Goal: Information Seeking & Learning: Learn about a topic

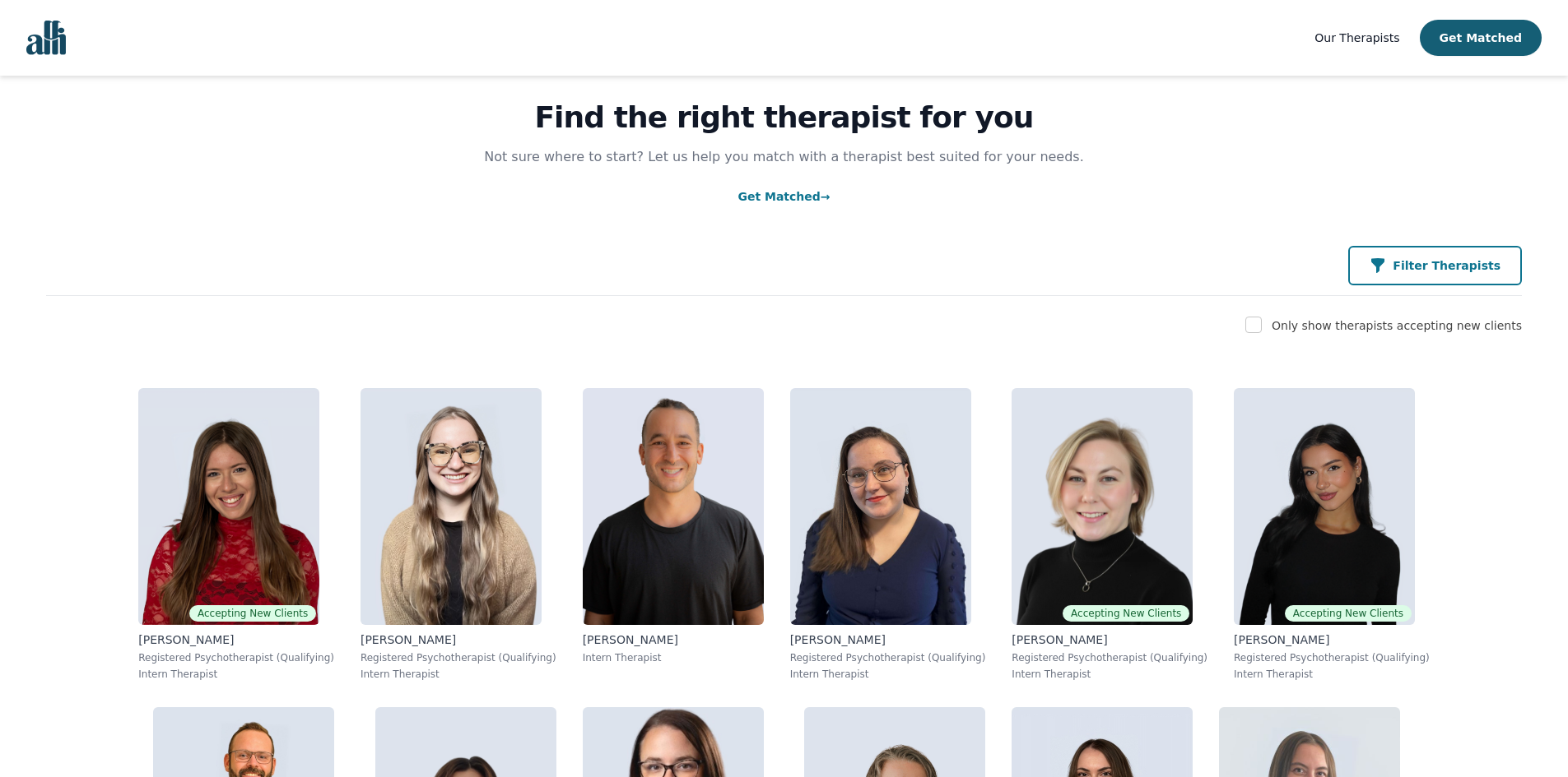
scroll to position [83, 0]
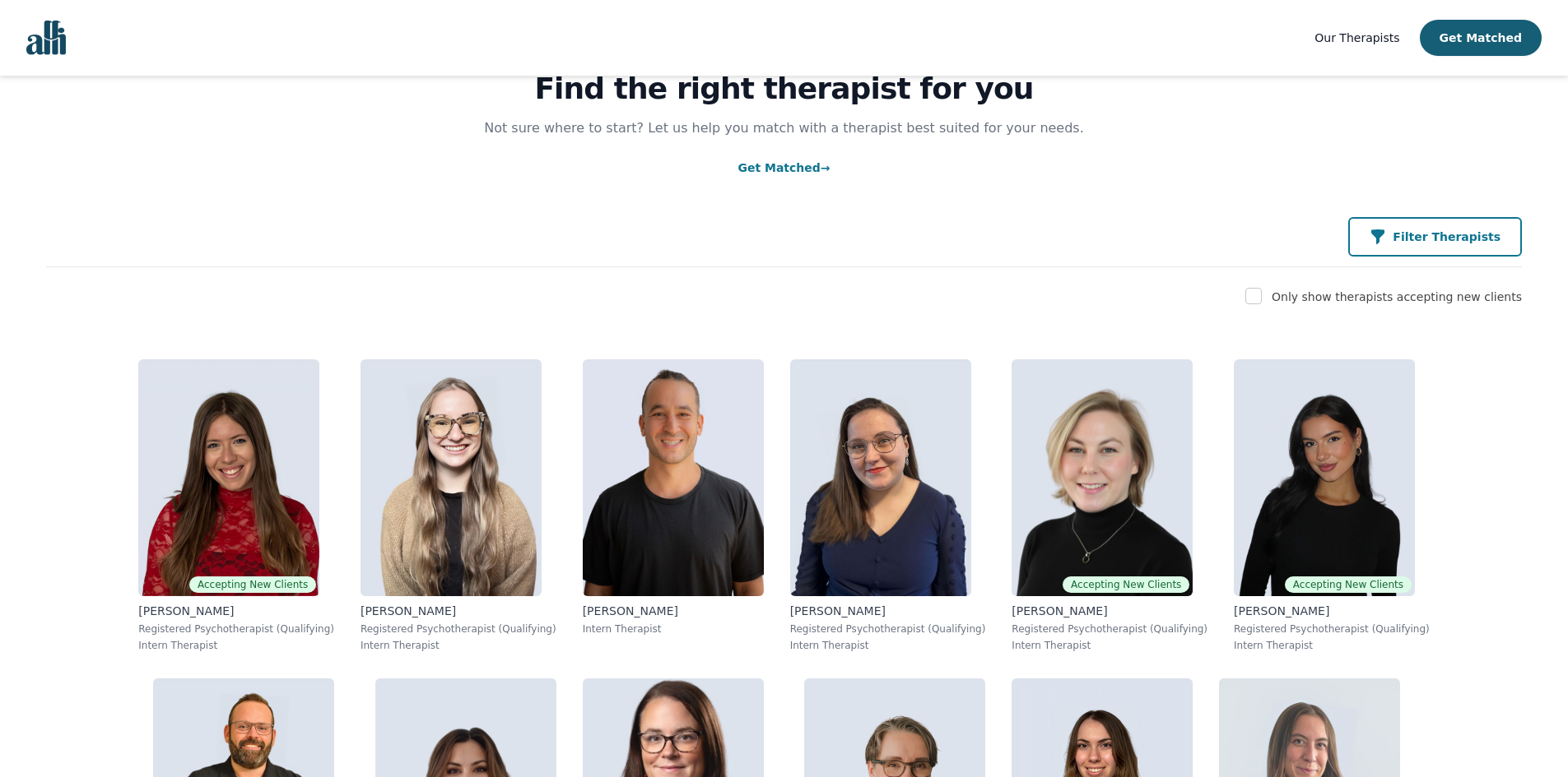
click at [1415, 245] on div "Filter Therapists" at bounding box center [1435, 237] width 131 height 17
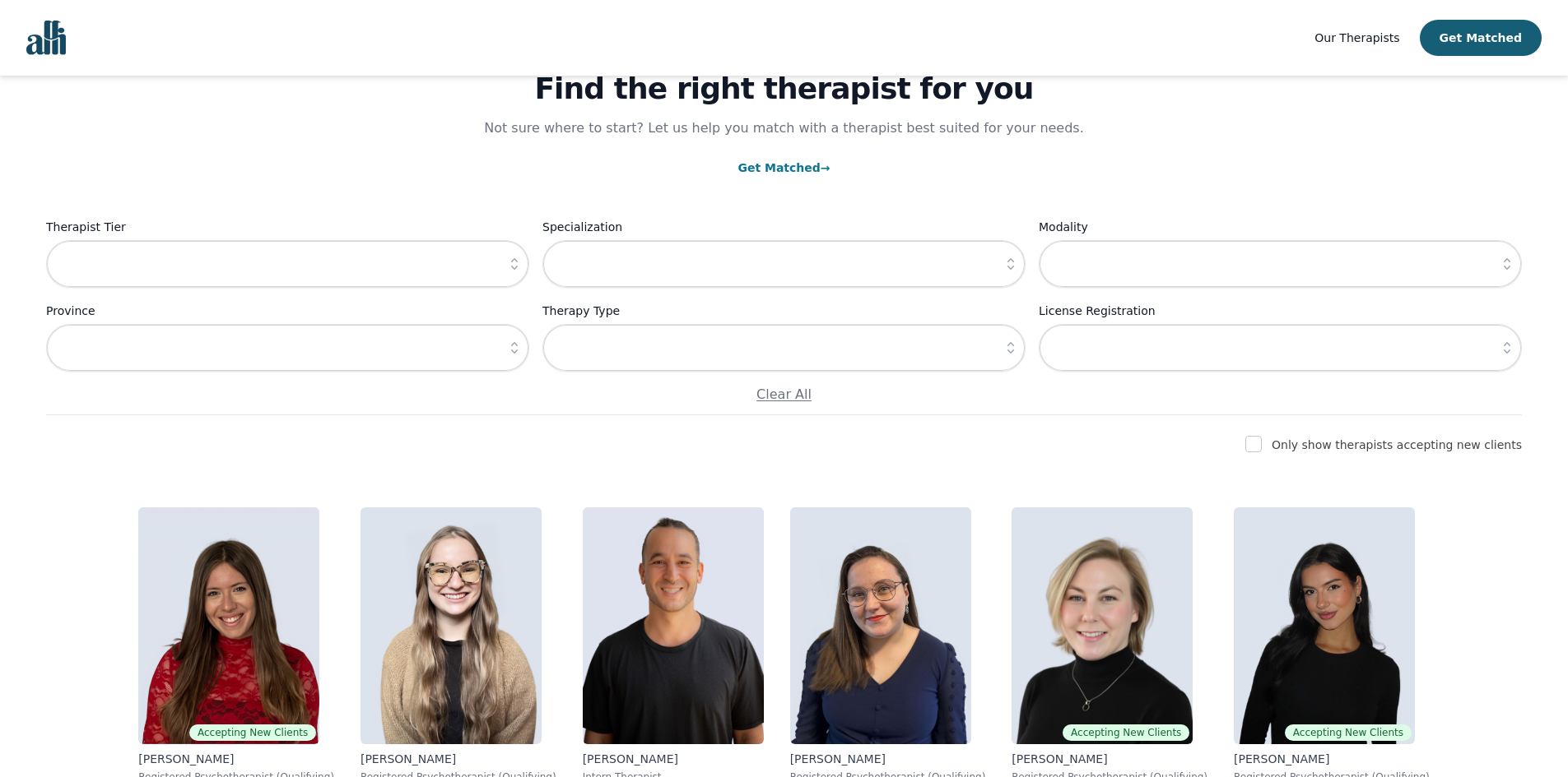
click at [508, 280] on button "button" at bounding box center [514, 265] width 30 height 48
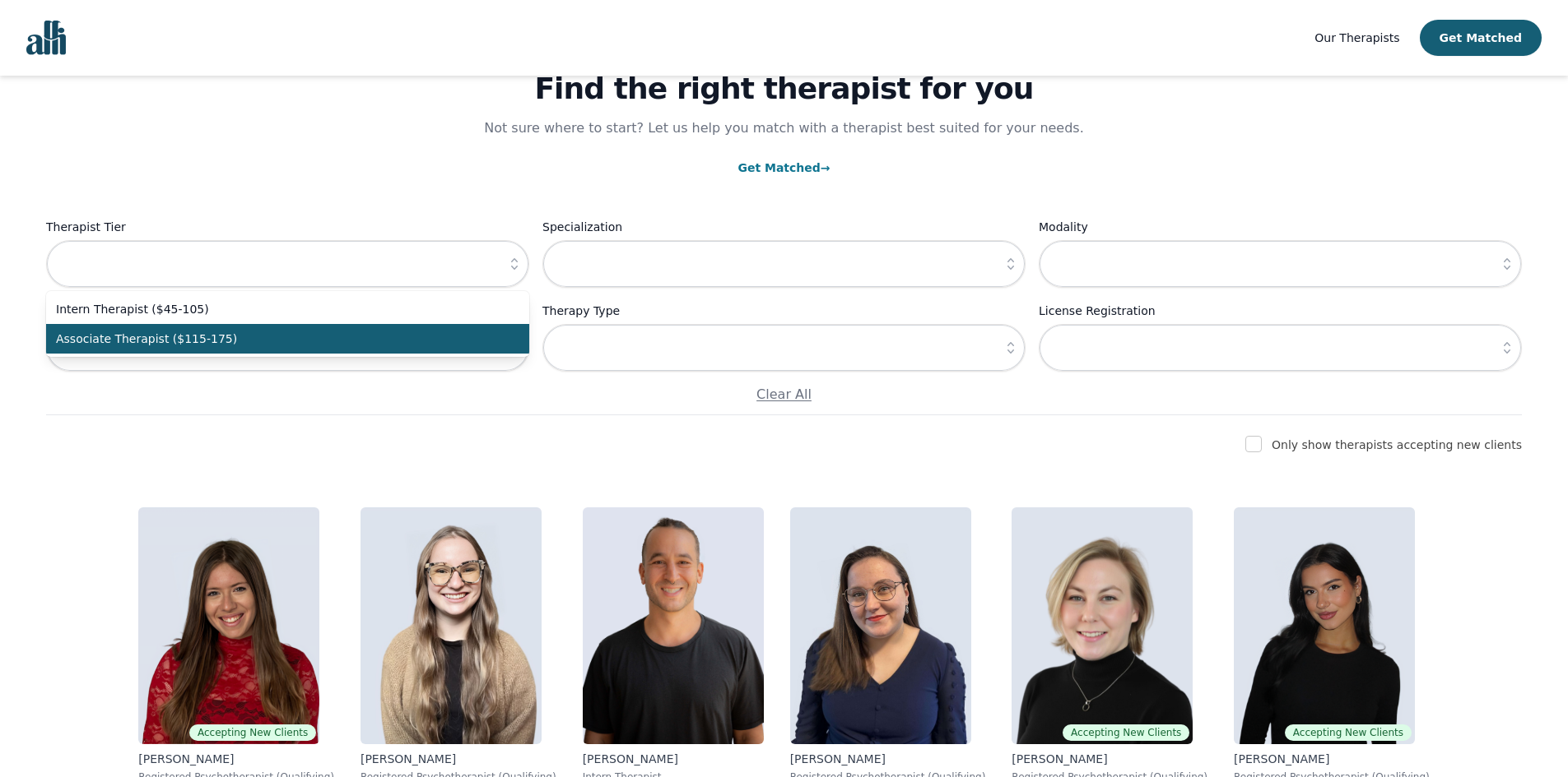
click at [475, 336] on span "Associate Therapist ($115-175)" at bounding box center [278, 339] width 443 height 17
type input "Associate Therapist ($115-175)"
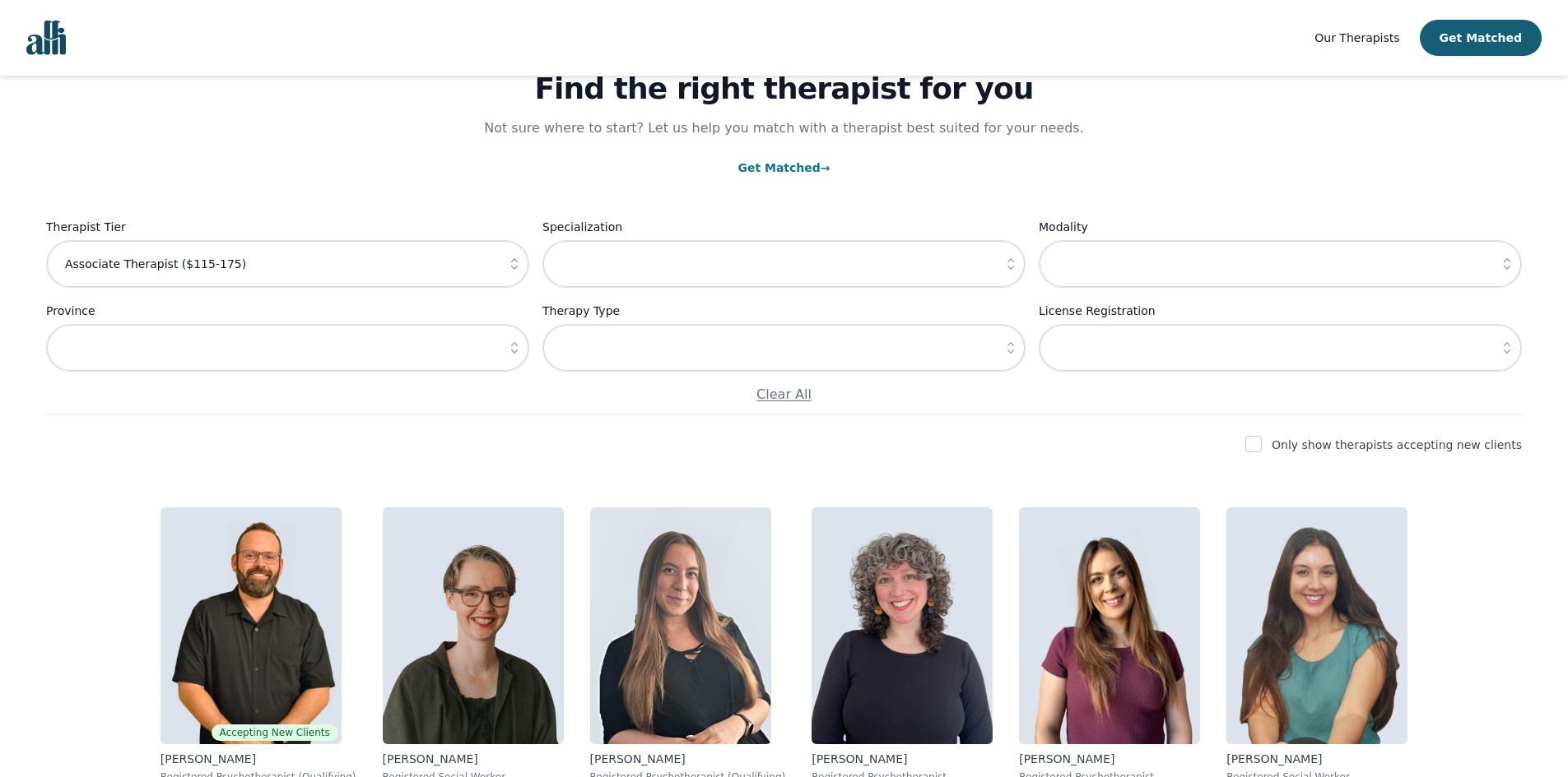
click at [514, 333] on button "button" at bounding box center [514, 348] width 30 height 48
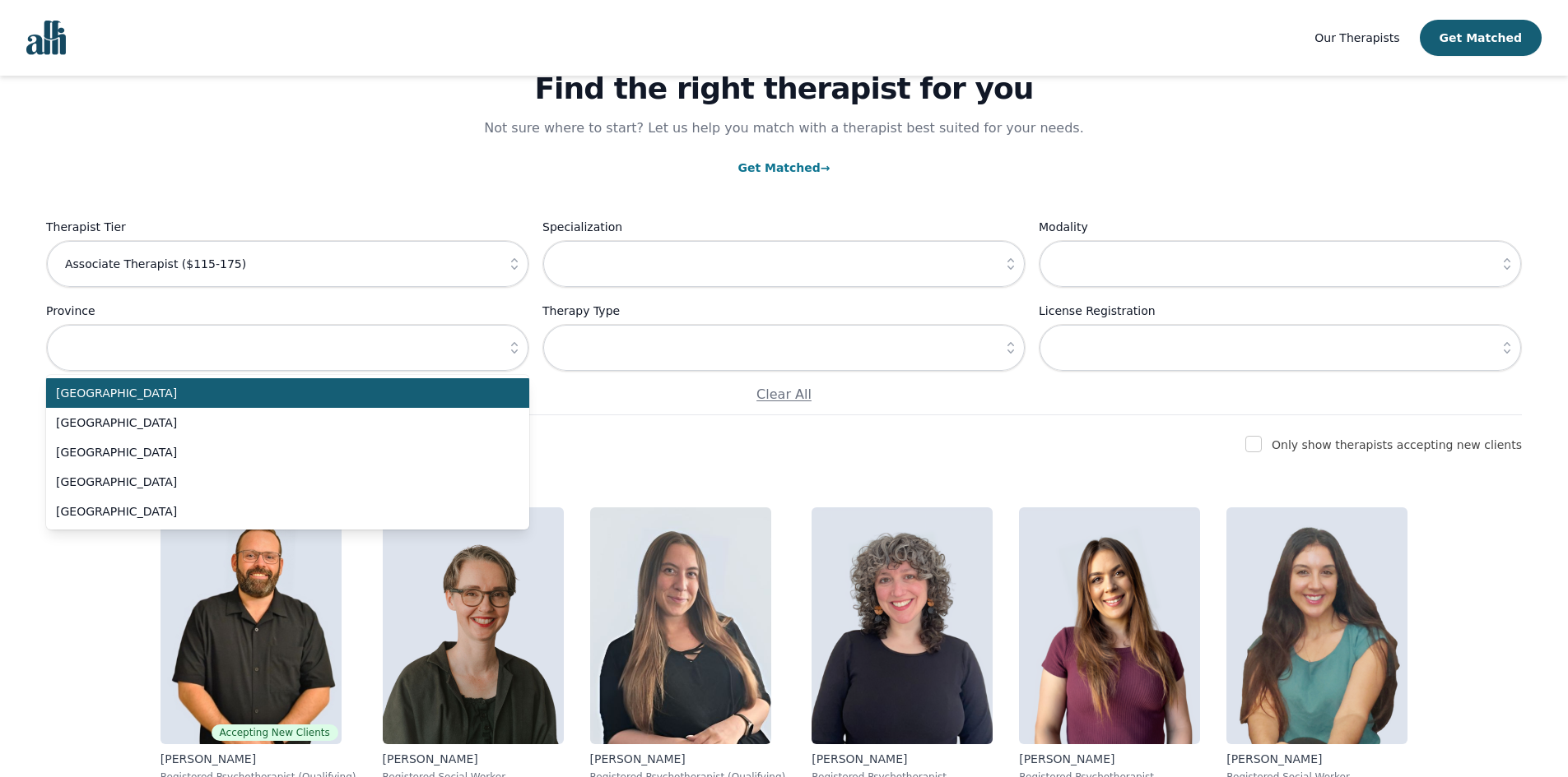
click at [514, 333] on button "button" at bounding box center [514, 348] width 30 height 48
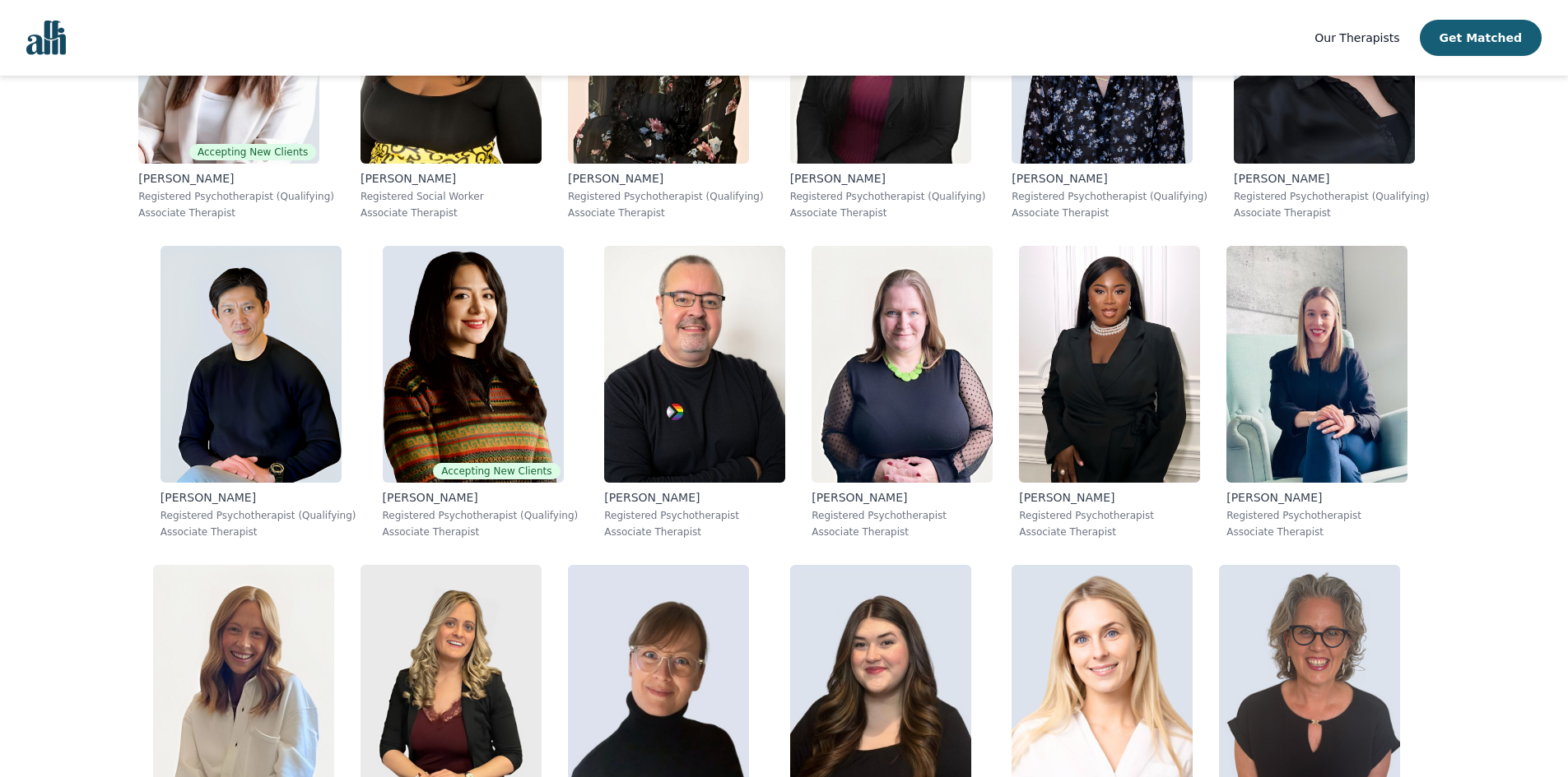
scroll to position [1156, 0]
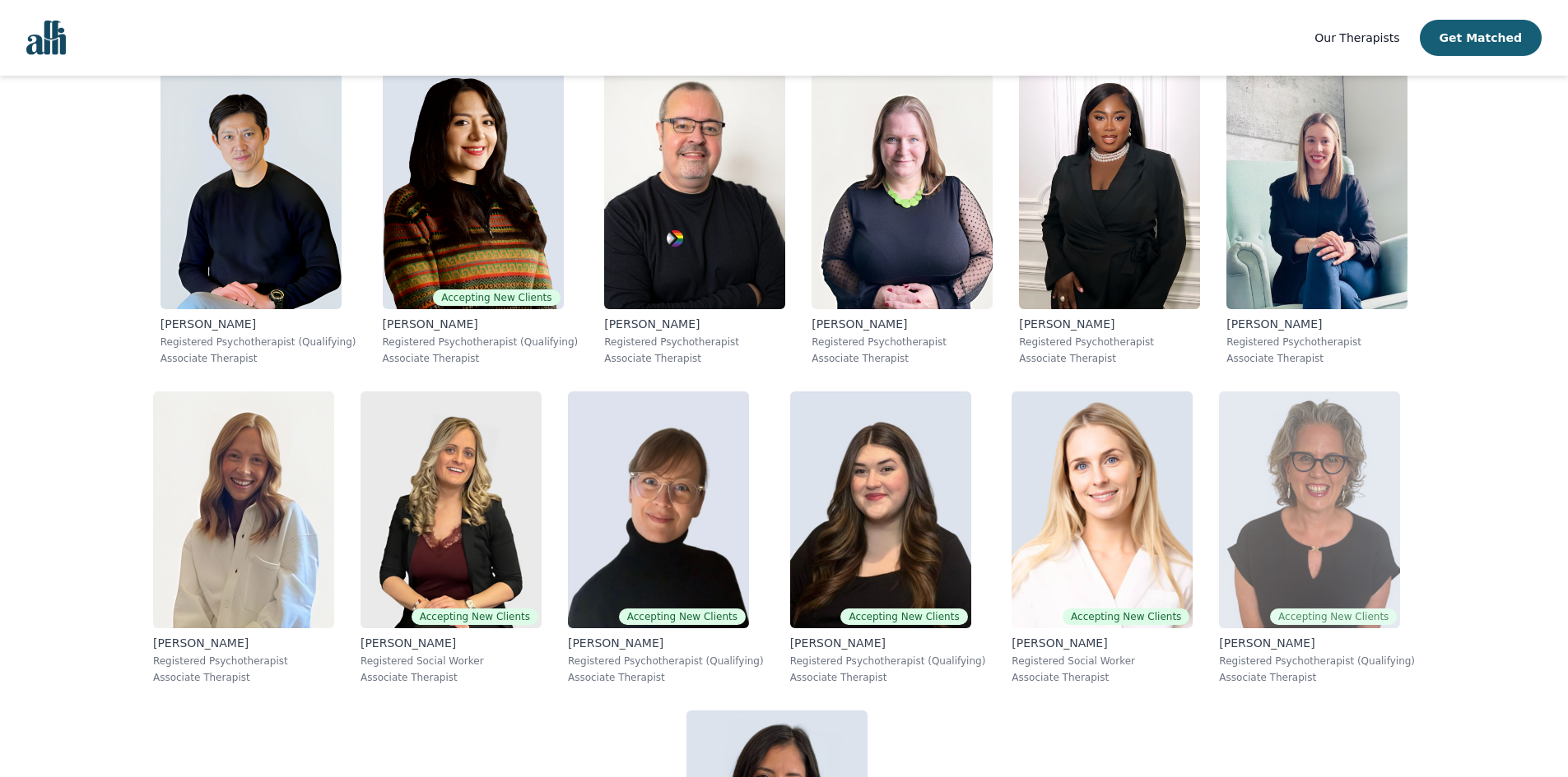
click at [1219, 659] on p "Registered Psychotherapist (Qualifying)" at bounding box center [1317, 661] width 196 height 13
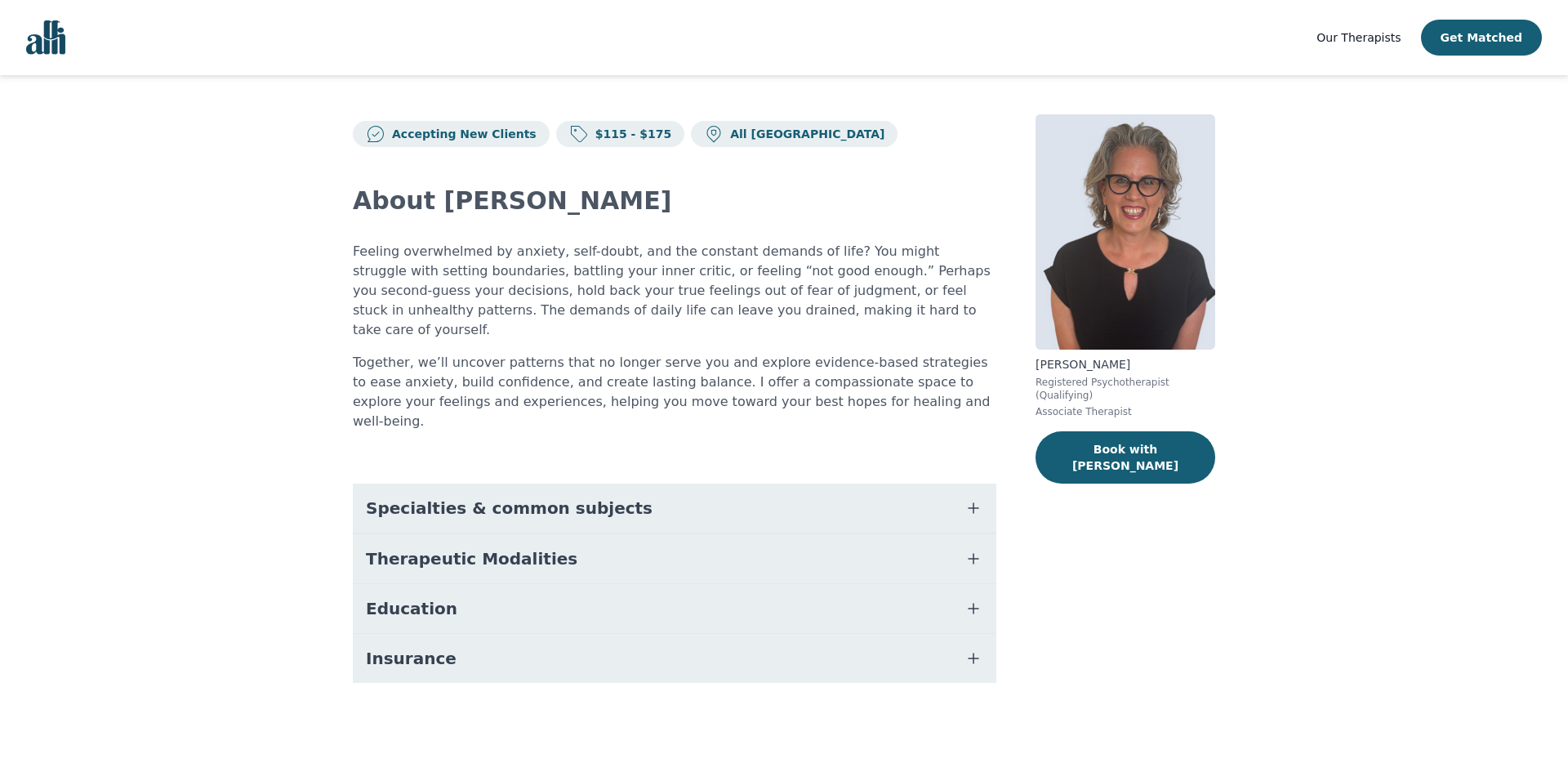
click at [980, 649] on icon "button" at bounding box center [974, 659] width 20 height 20
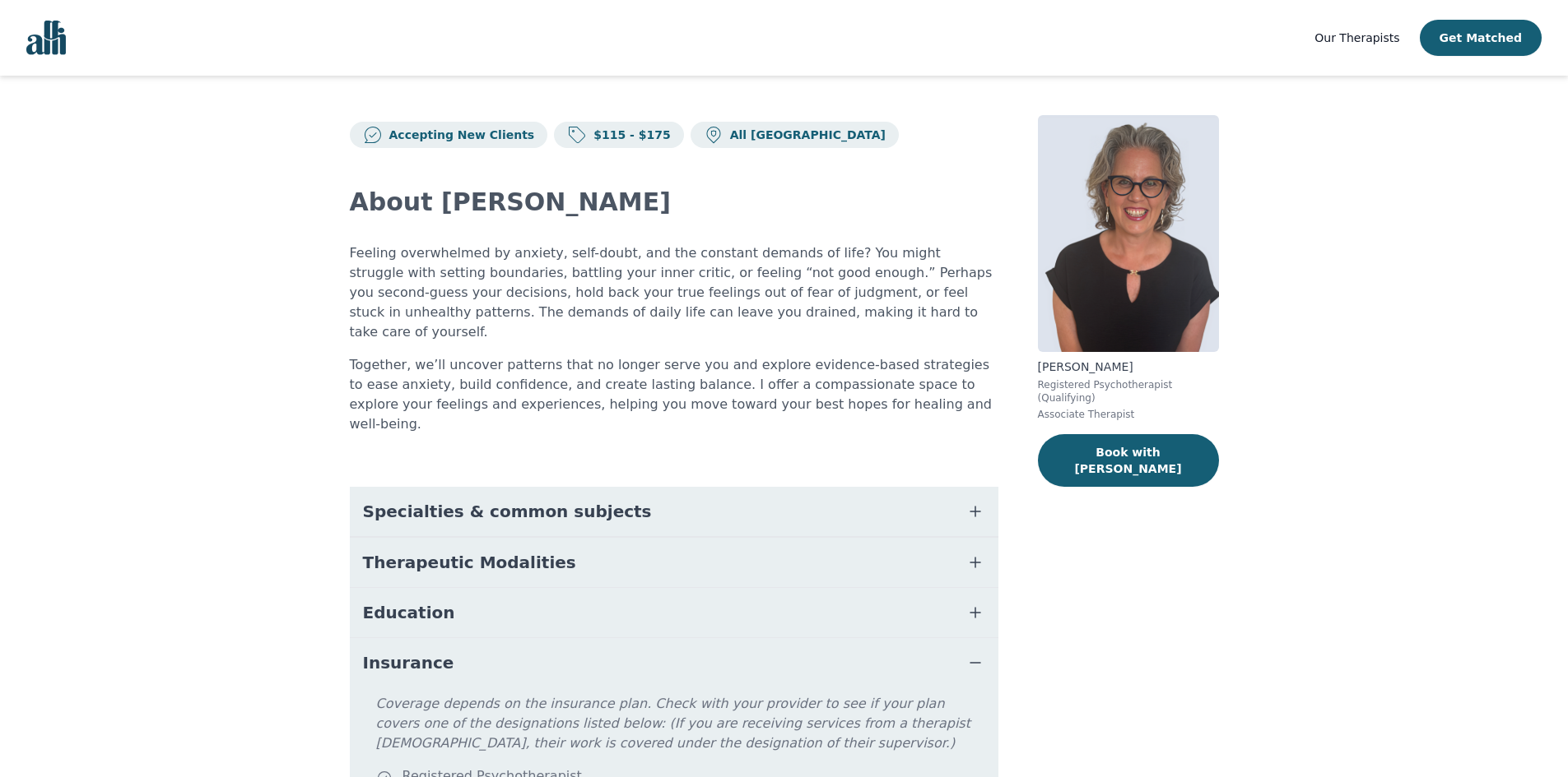
click at [987, 638] on button "Insurance" at bounding box center [674, 663] width 648 height 50
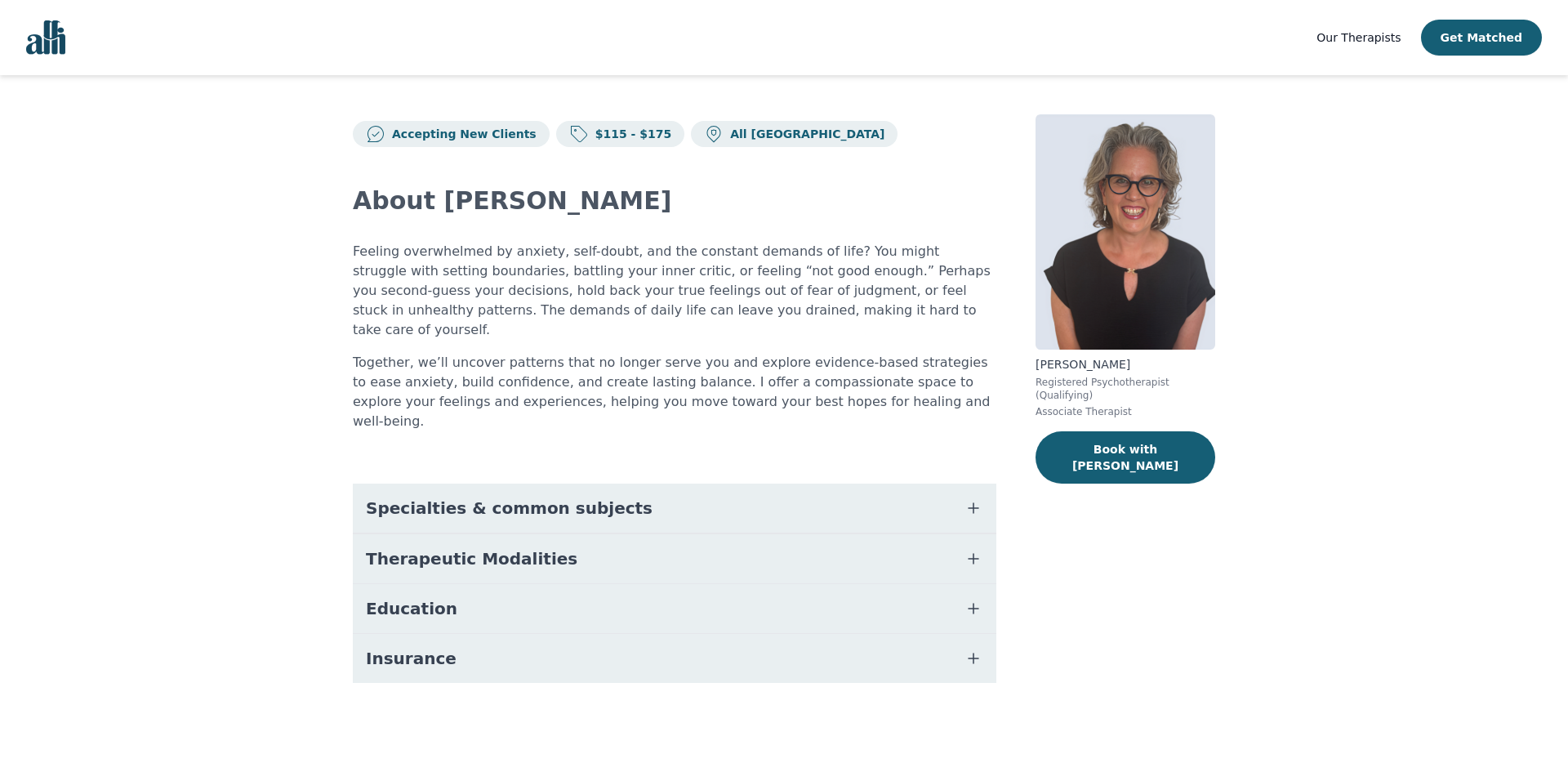
click at [980, 599] on icon "button" at bounding box center [974, 609] width 20 height 20
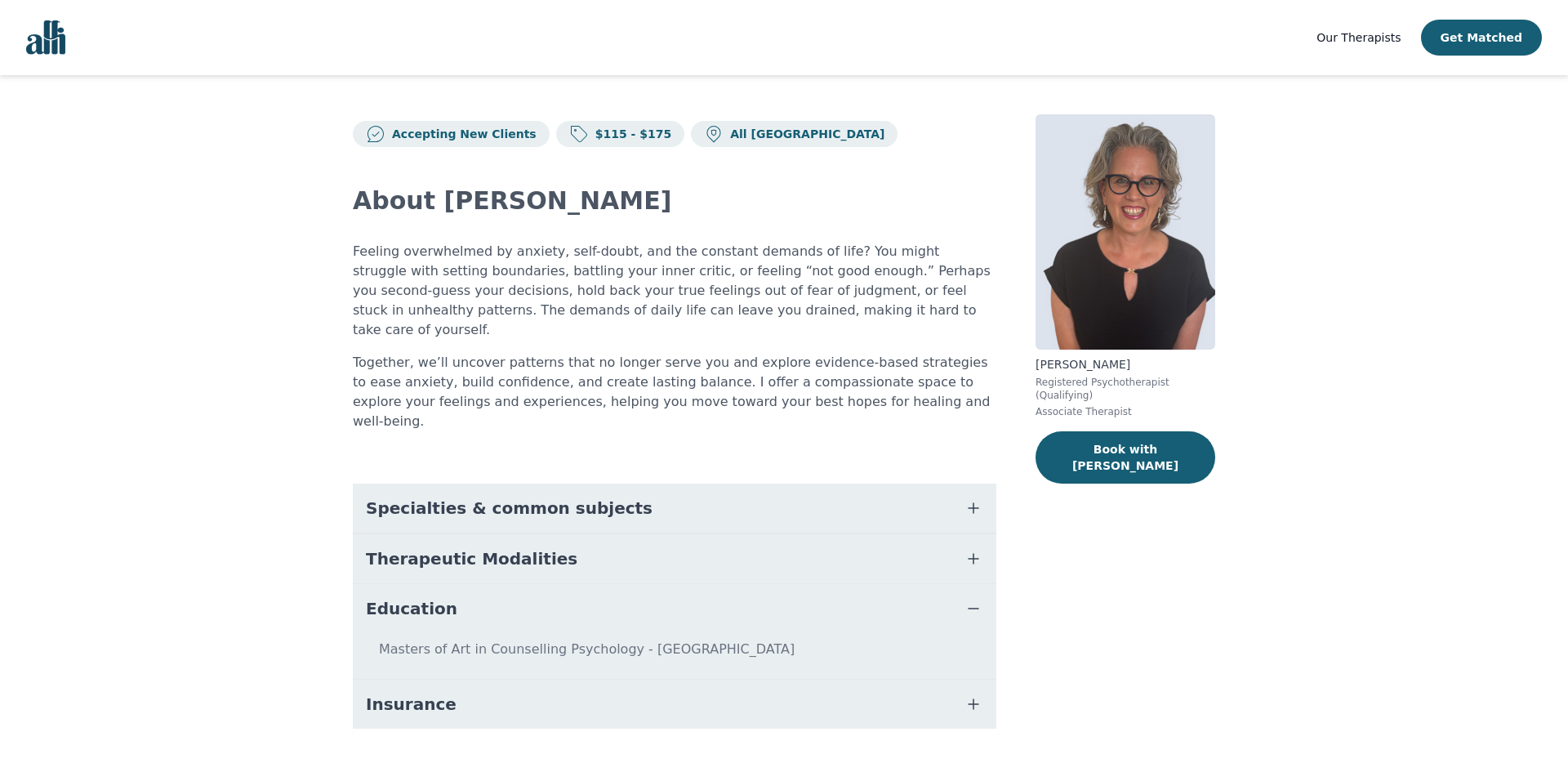
click at [983, 599] on icon "button" at bounding box center [974, 609] width 20 height 20
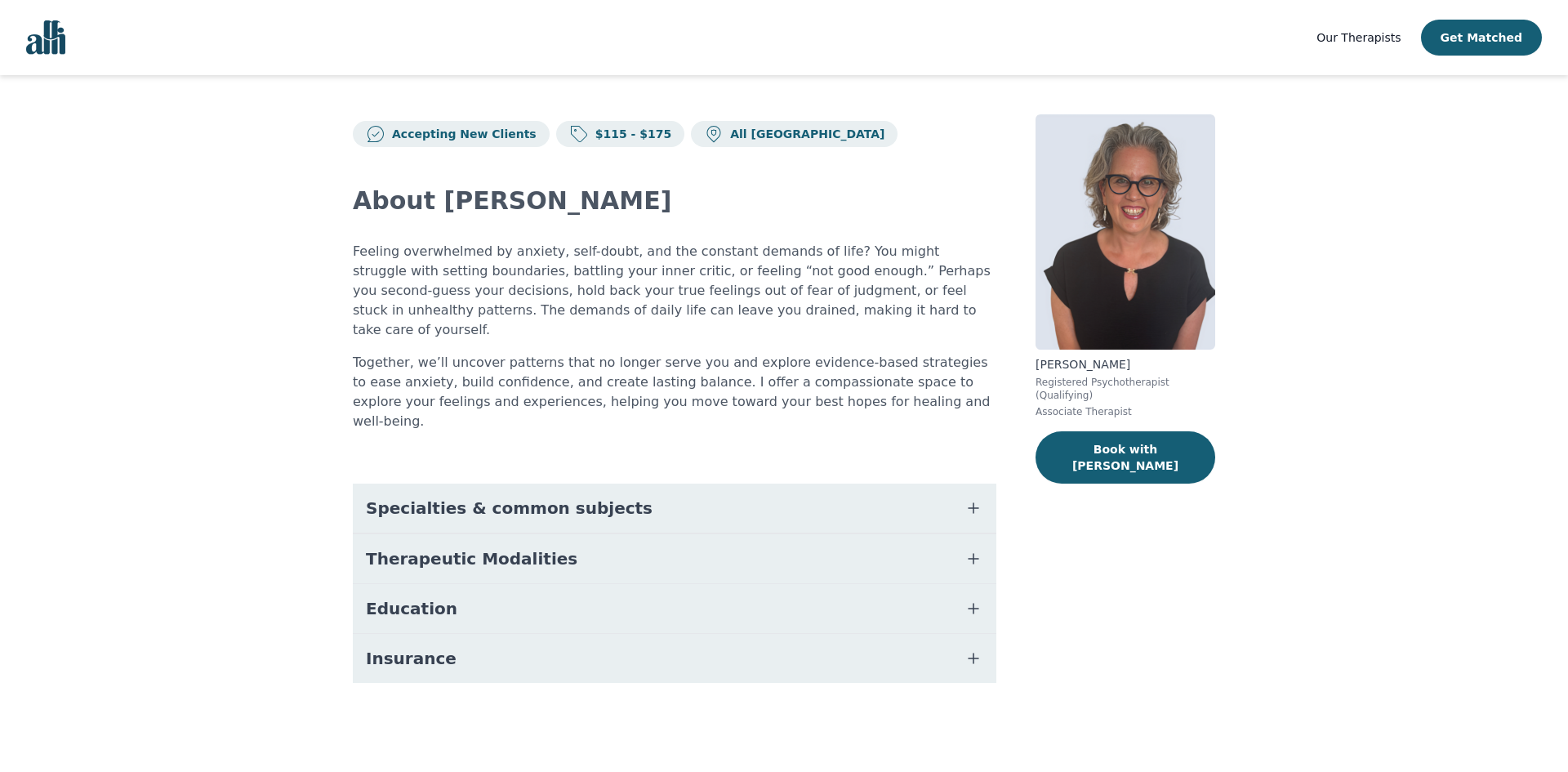
click at [979, 549] on icon "button" at bounding box center [974, 559] width 20 height 20
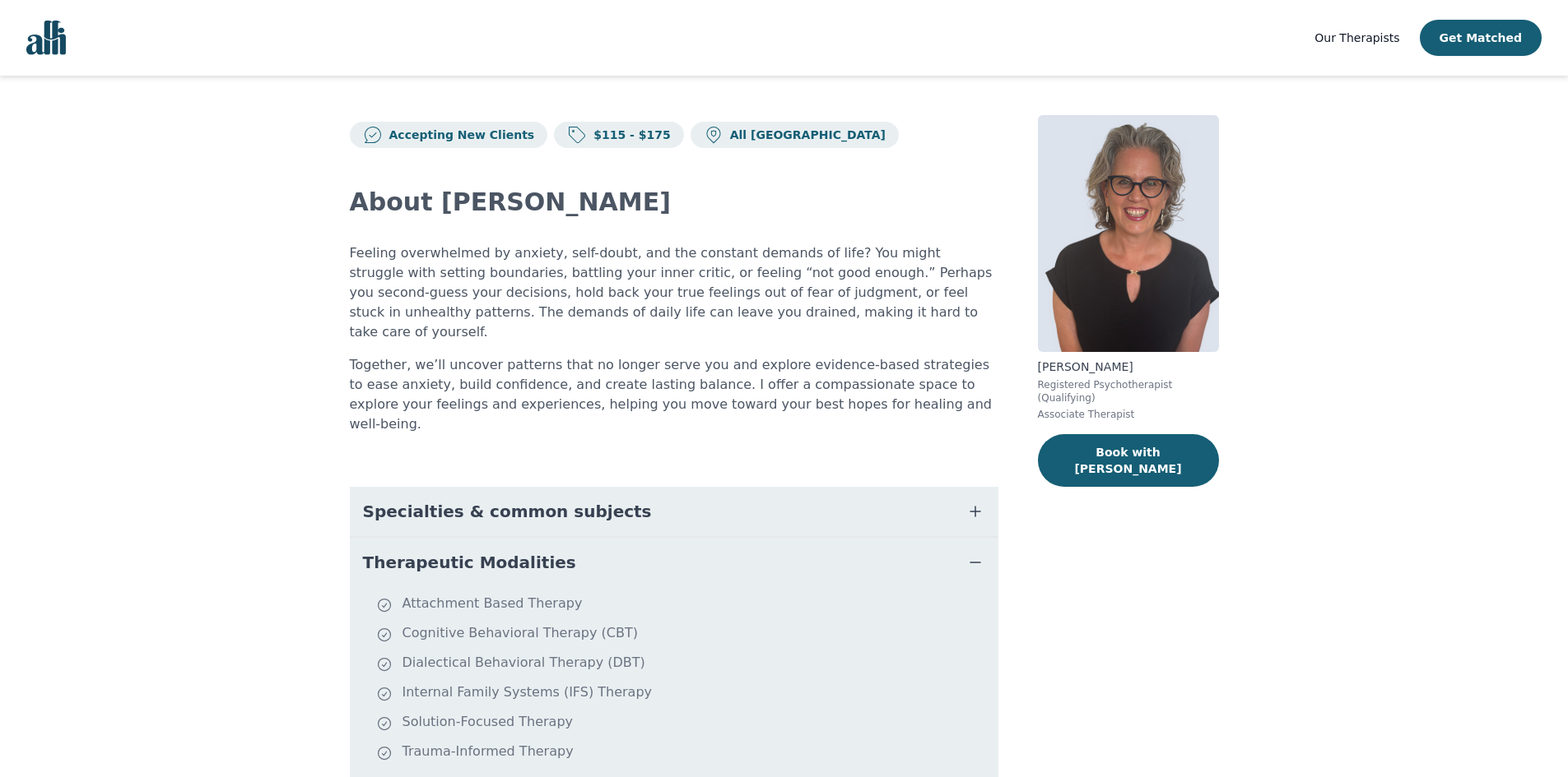
click at [987, 538] on button "Therapeutic Modalities" at bounding box center [674, 563] width 648 height 50
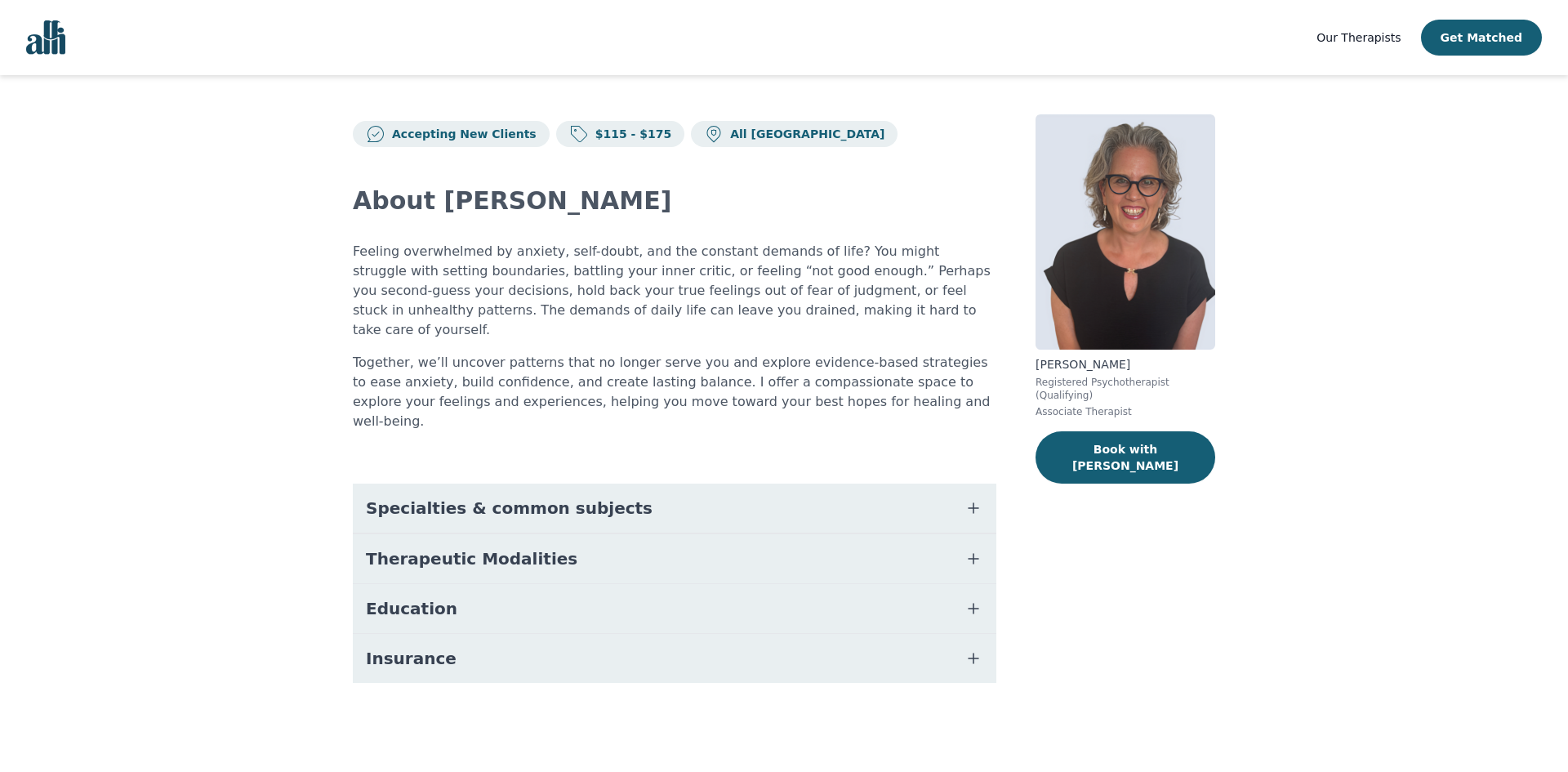
click at [977, 499] on icon "button" at bounding box center [974, 508] width 20 height 20
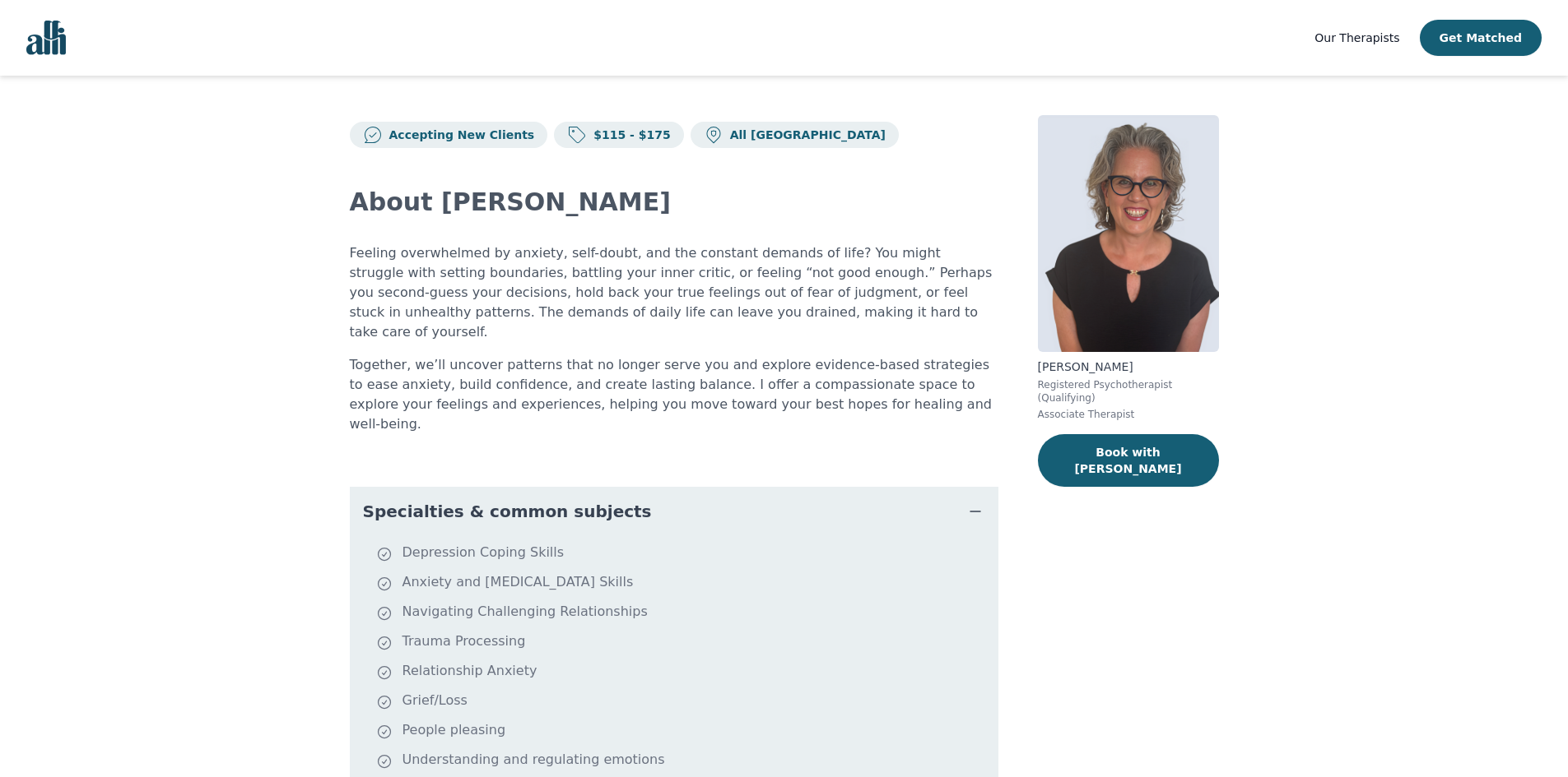
click at [984, 502] on icon "button" at bounding box center [975, 512] width 20 height 20
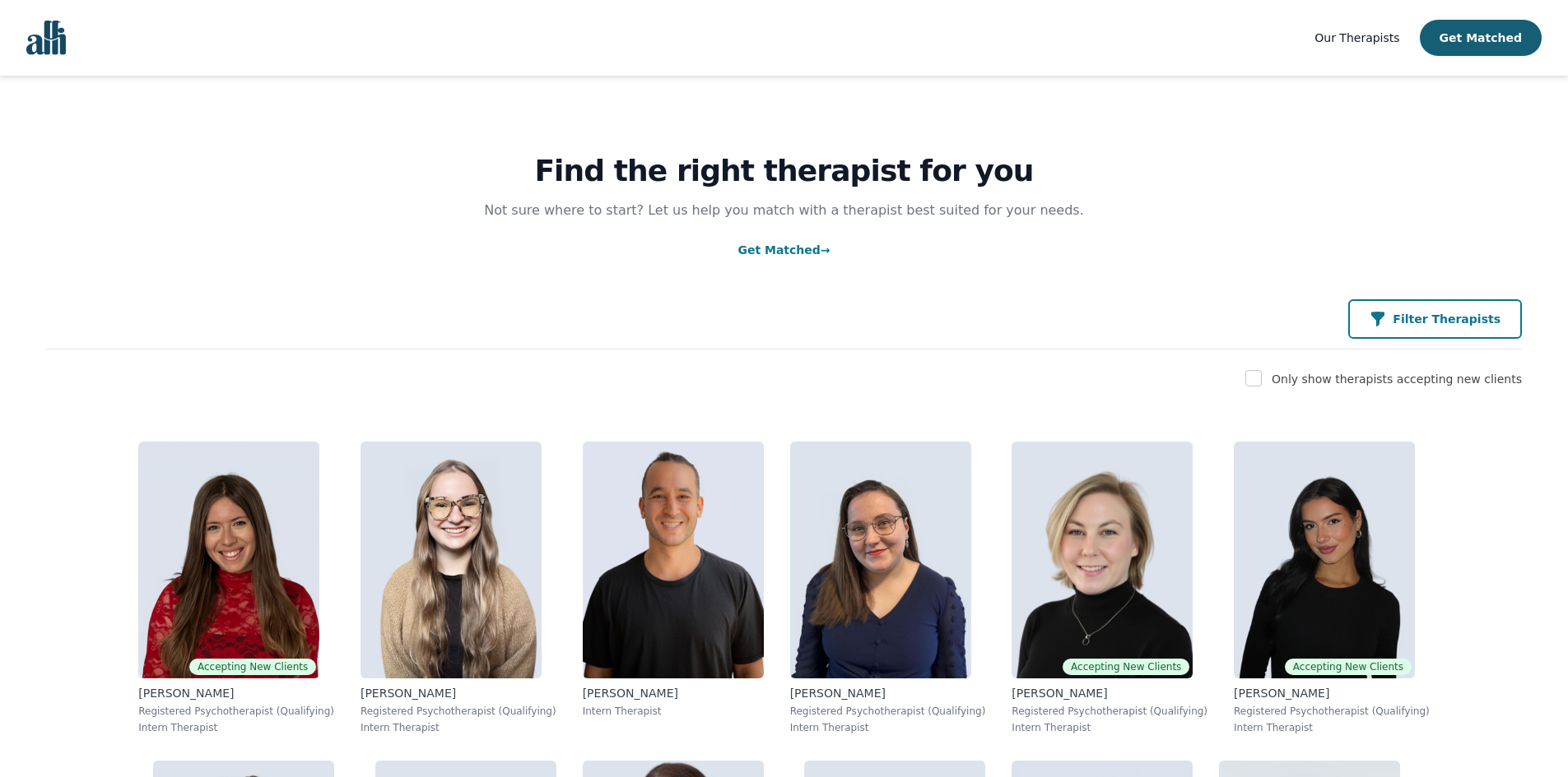
click at [1437, 335] on button "Filter Therapists" at bounding box center [1435, 319] width 174 height 40
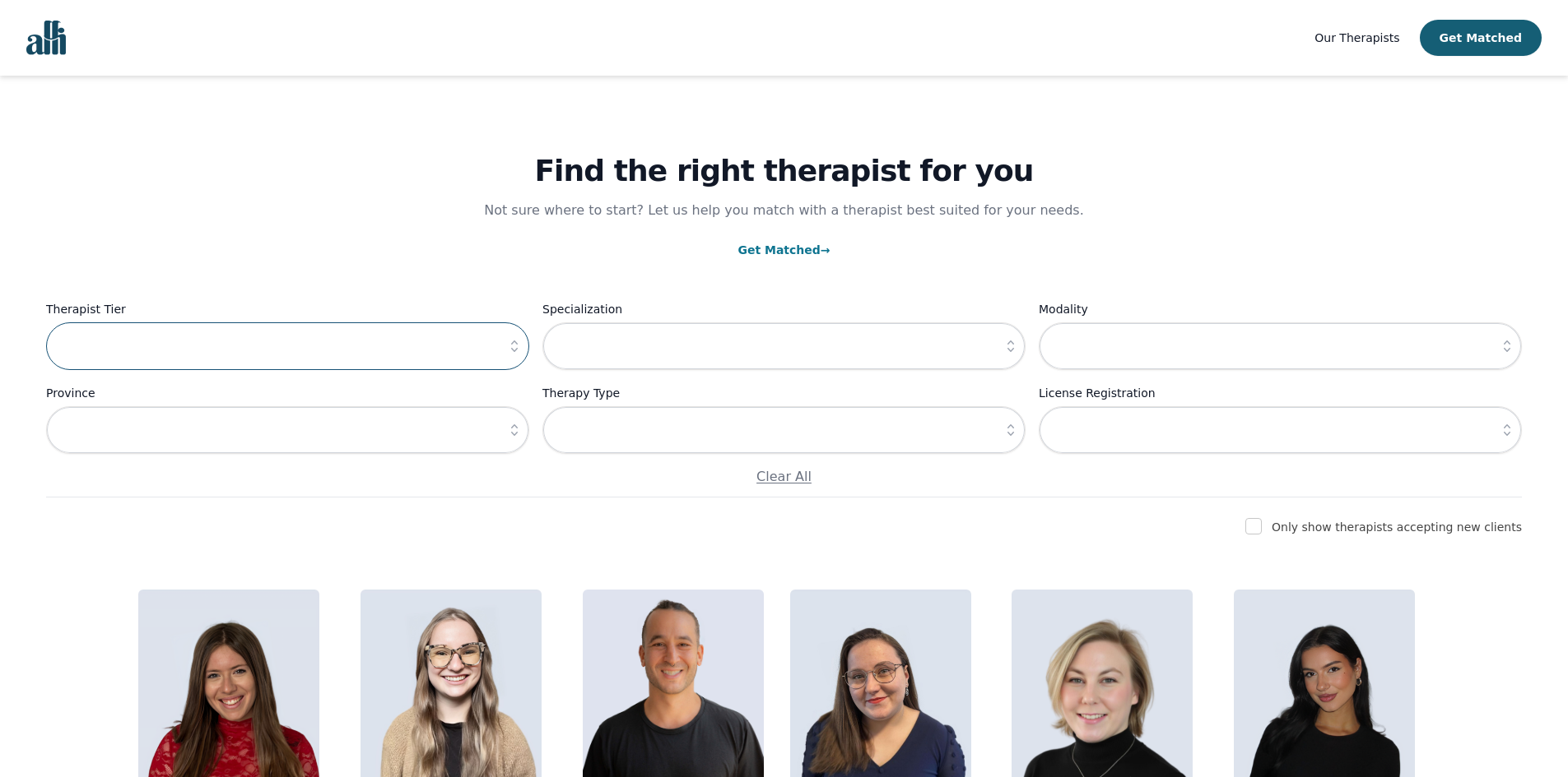
click at [381, 344] on input "text" at bounding box center [288, 346] width 483 height 48
click at [512, 350] on icon "button" at bounding box center [514, 346] width 7 height 12
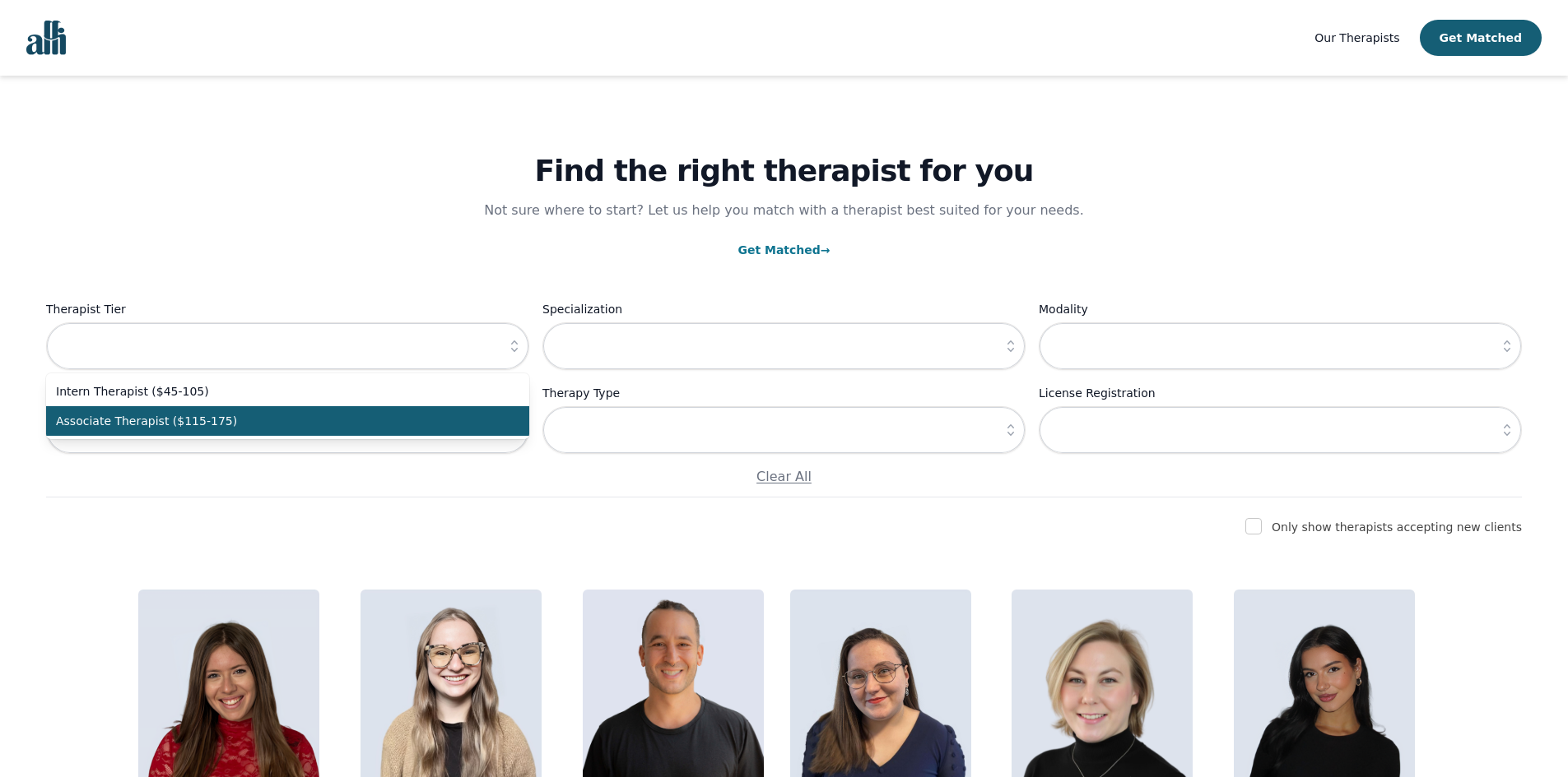
click at [470, 421] on span "Associate Therapist ($115-175)" at bounding box center [278, 422] width 443 height 17
type input "Associate Therapist ($115-175)"
